Goal: Information Seeking & Learning: Learn about a topic

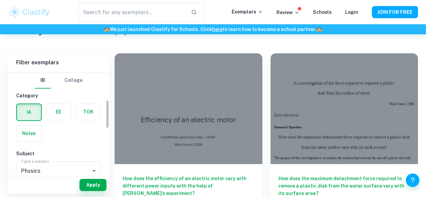
scroll to position [98, 0]
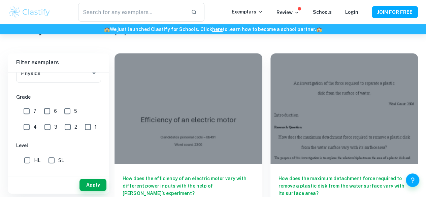
drag, startPoint x: 28, startPoint y: 112, endPoint x: 28, endPoint y: 118, distance: 6.1
click at [28, 112] on input "7" at bounding box center [26, 110] width 13 height 13
checkbox input "true"
click at [30, 160] on input "HL" at bounding box center [27, 159] width 13 height 13
checkbox input "true"
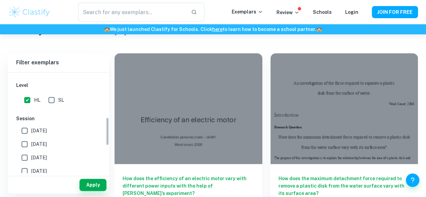
scroll to position [158, 0]
click at [26, 144] on input "[DATE]" at bounding box center [24, 143] width 13 height 13
checkbox input "true"
click at [26, 128] on input "[DATE]" at bounding box center [24, 129] width 13 height 13
checkbox input "true"
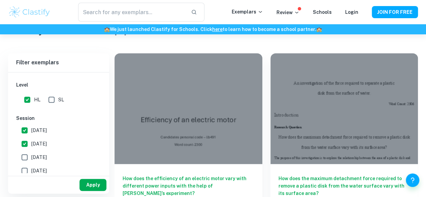
click at [86, 182] on button "Apply" at bounding box center [92, 185] width 27 height 12
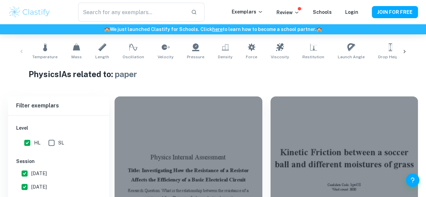
scroll to position [174, 0]
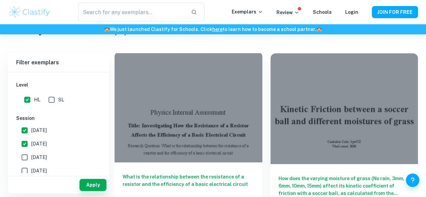
click at [183, 173] on h6 "What is the relationship between the resistance of a resistor and the efficienc…" at bounding box center [188, 184] width 132 height 22
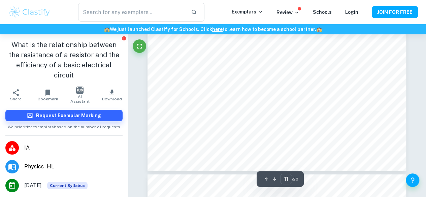
scroll to position [3705, 0]
type input "1"
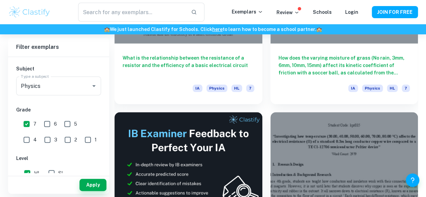
scroll to position [308, 0]
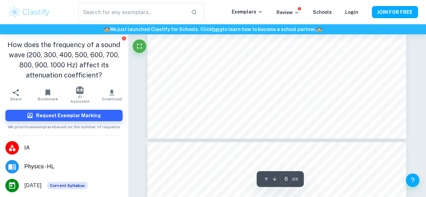
type input "7"
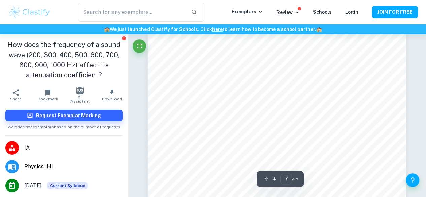
scroll to position [2373, 0]
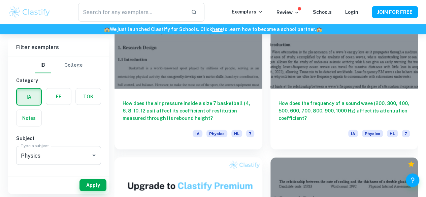
scroll to position [607, 0]
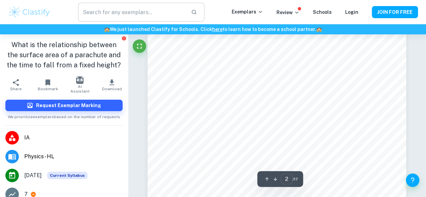
scroll to position [466, 0]
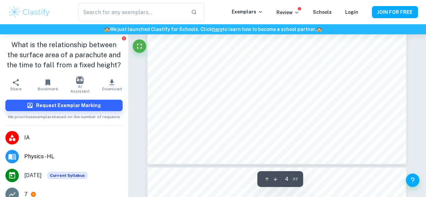
type input "5"
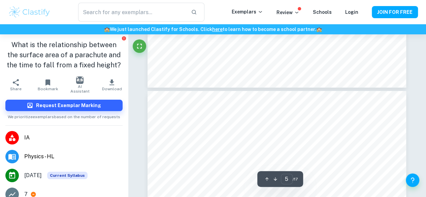
scroll to position [1411, 0]
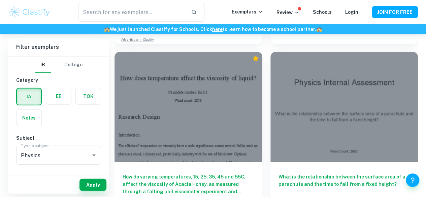
scroll to position [893, 0]
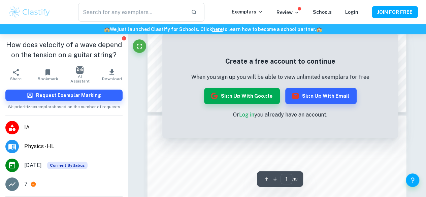
scroll to position [295, 0]
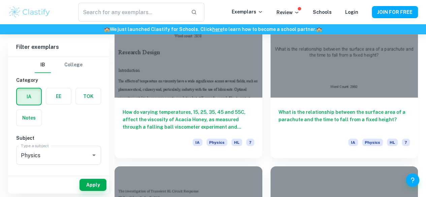
scroll to position [1020, 0]
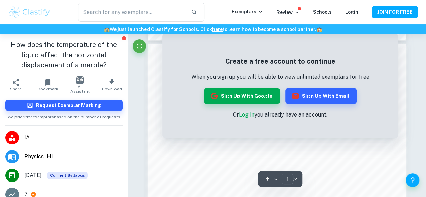
scroll to position [407, 0]
